Goal: Task Accomplishment & Management: Complete application form

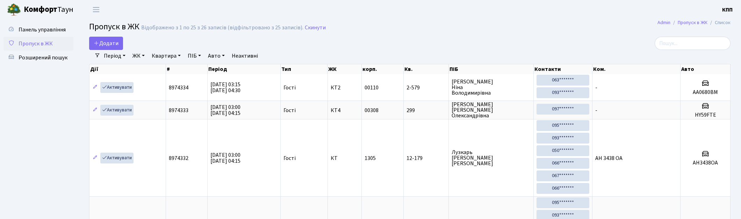
select select "25"
click at [102, 44] on span "Додати" at bounding box center [106, 44] width 25 height 8
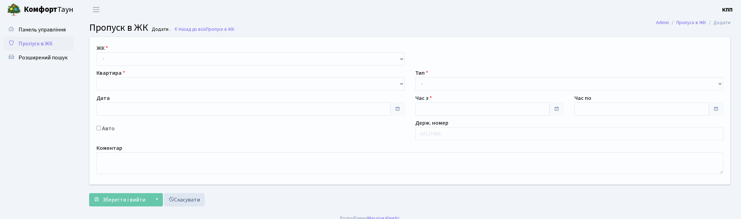
type input "13.09.2025"
type input "03:15"
type input "04:30"
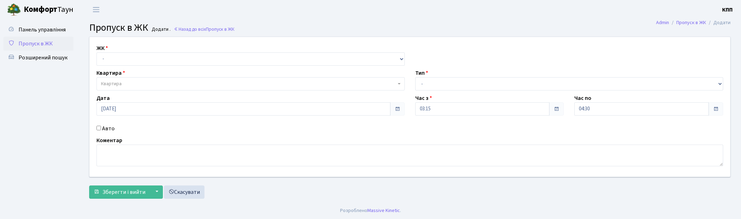
click at [156, 51] on div "ЖК - КТ, вул. Регенераторна, 4 КТ2, просп. Соборності, 17 КТ3, вул. Березнева, …" at bounding box center [250, 55] width 319 height 22
click at [156, 58] on select "- КТ, вул. Регенераторна, 4 КТ2, просп. Соборності, 17 КТ3, вул. Березнева, 16 …" at bounding box center [251, 58] width 308 height 13
select select "271"
click at [97, 52] on select "- КТ, вул. Регенераторна, 4 КТ2, просп. Соборності, 17 КТ3, вул. Березнева, 16 …" at bounding box center [251, 58] width 308 height 13
select select
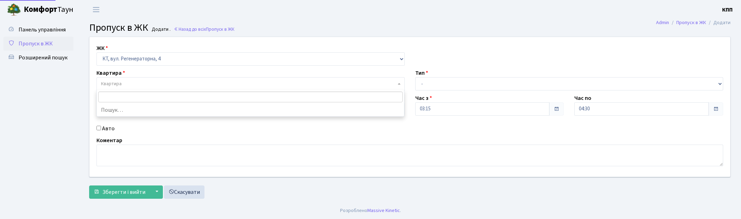
click at [161, 79] on span "Квартира" at bounding box center [251, 83] width 308 height 13
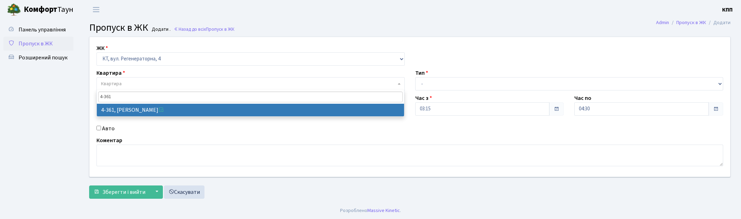
type input "4-361"
select select "1820"
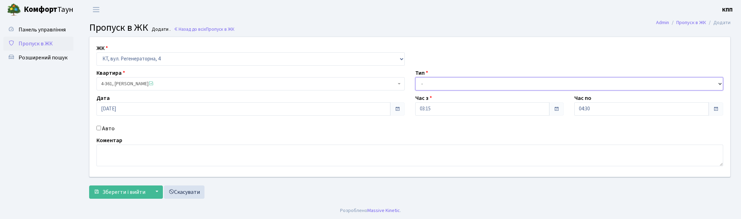
drag, startPoint x: 485, startPoint y: 79, endPoint x: 480, endPoint y: 89, distance: 11.1
click at [485, 79] on select "- Доставка Таксі Гості Сервіс" at bounding box center [569, 83] width 308 height 13
select select "3"
click at [415, 77] on select "- Доставка Таксі Гості Сервіс" at bounding box center [569, 83] width 308 height 13
click at [102, 129] on div "Авто" at bounding box center [250, 128] width 319 height 8
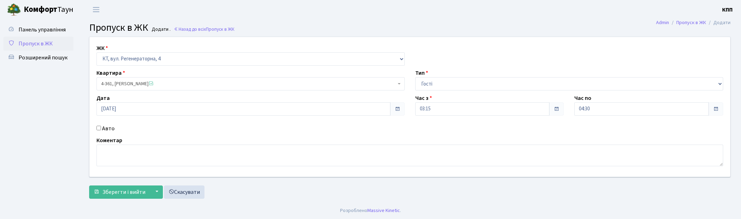
click at [105, 135] on div "ЖК - КТ, вул. Регенераторна, 4 КТ2, просп. Соборності, 17 КТ3, вул. Березнева, …" at bounding box center [409, 107] width 651 height 140
click at [109, 130] on label "Авто" at bounding box center [108, 128] width 13 height 8
click at [101, 130] on input "Авто" at bounding box center [99, 128] width 5 height 5
checkbox input "true"
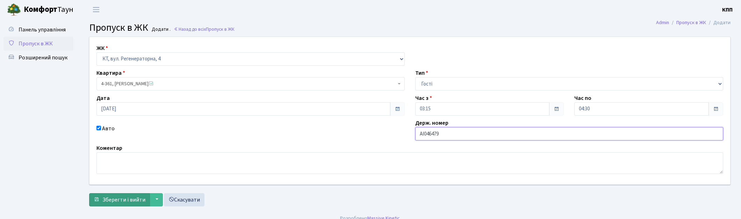
type input "АІ046479"
click at [129, 201] on span "Зберегти і вийти" at bounding box center [123, 200] width 43 height 8
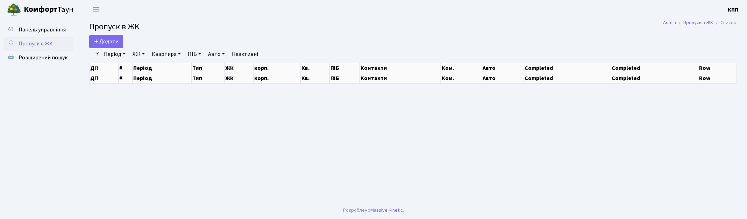
select select "25"
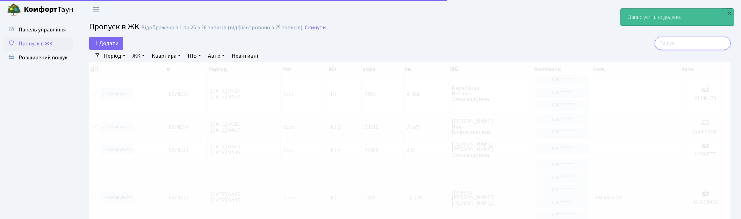
click at [702, 44] on input "search" at bounding box center [693, 43] width 76 height 13
